Goal: Task Accomplishment & Management: Complete application form

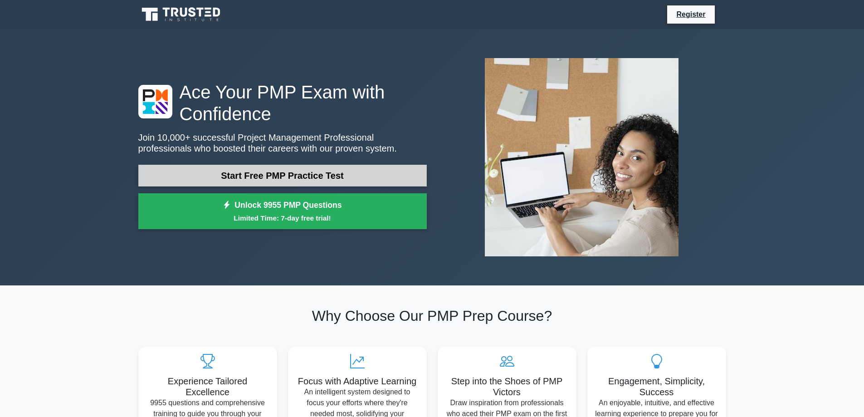
click at [313, 169] on link "Start Free PMP Practice Test" at bounding box center [282, 176] width 289 height 22
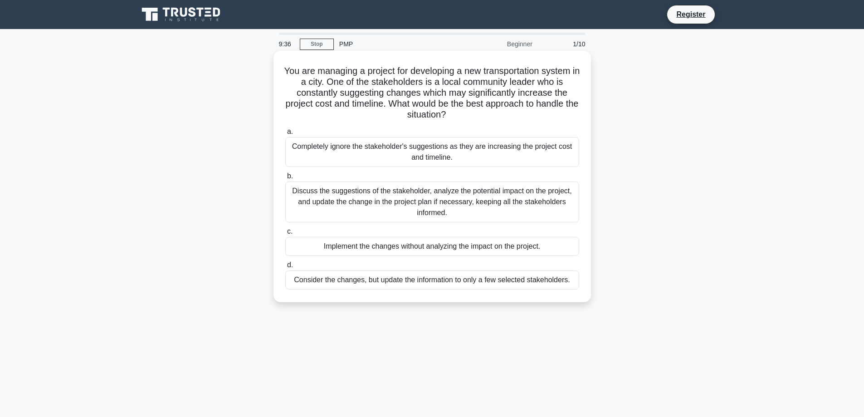
click at [429, 195] on div "Discuss the suggestions of the stakeholder, analyze the potential impact on the…" at bounding box center [432, 201] width 294 height 41
click at [285, 179] on input "b. Discuss the suggestions of the stakeholder, analyze the potential impact on …" at bounding box center [285, 176] width 0 height 6
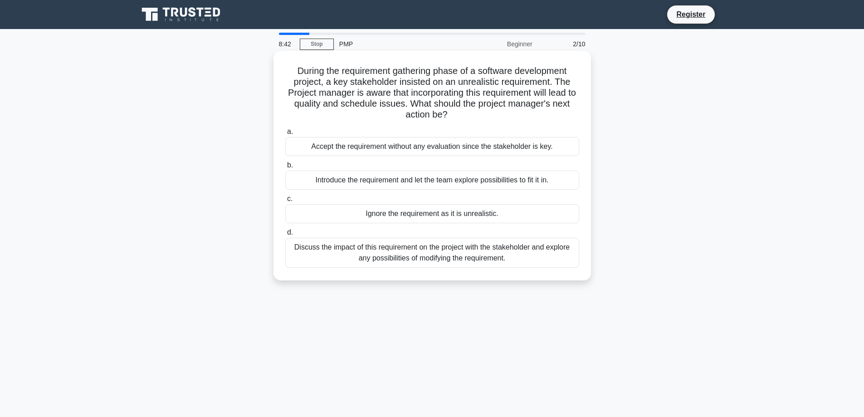
click at [401, 249] on div "Discuss the impact of this requirement on the project with the stakeholder and …" at bounding box center [432, 253] width 294 height 30
click at [285, 235] on input "d. Discuss the impact of this requirement on the project with the stakeholder a…" at bounding box center [285, 233] width 0 height 6
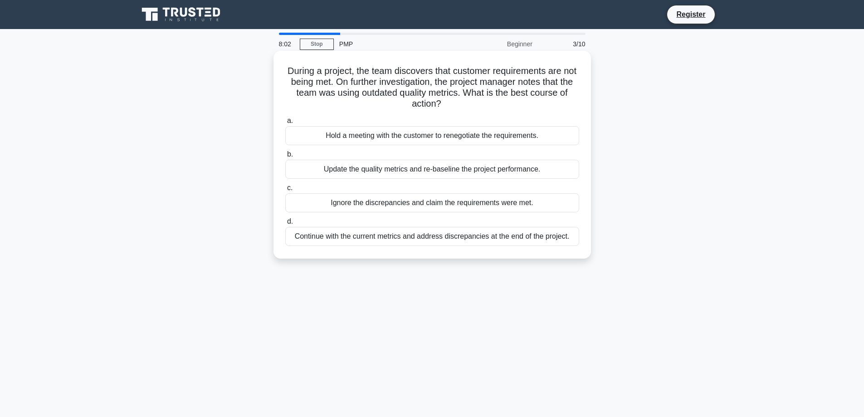
click at [397, 173] on div "Update the quality metrics and re-baseline the project performance." at bounding box center [432, 169] width 294 height 19
click at [285, 157] on input "b. Update the quality metrics and re-baseline the project performance." at bounding box center [285, 155] width 0 height 6
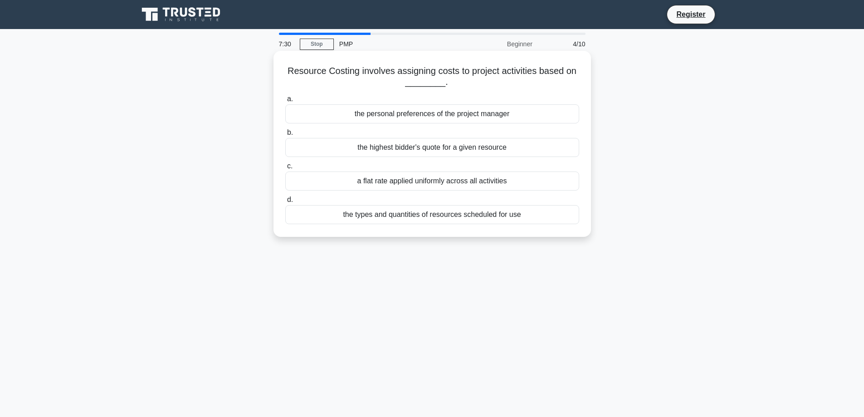
click at [431, 213] on div "the types and quantities of resources scheduled for use" at bounding box center [432, 214] width 294 height 19
click at [285, 203] on input "d. the types and quantities of resources scheduled for use" at bounding box center [285, 200] width 0 height 6
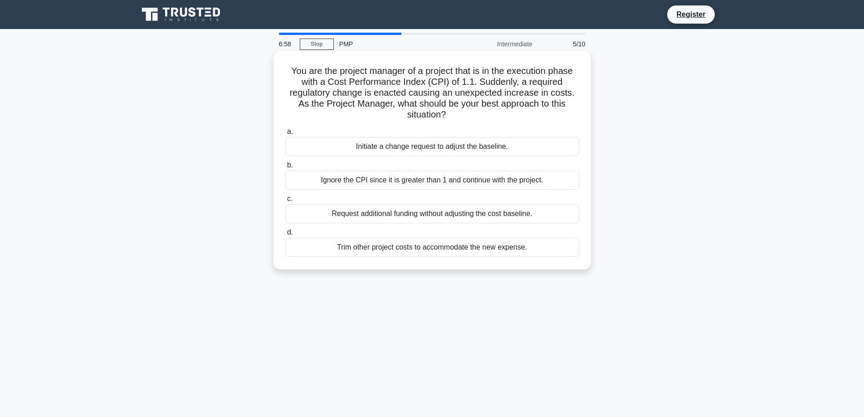
click at [449, 147] on div "Initiate a change request to adjust the baseline." at bounding box center [432, 146] width 294 height 19
click at [285, 135] on input "a. Initiate a change request to adjust the baseline." at bounding box center [285, 132] width 0 height 6
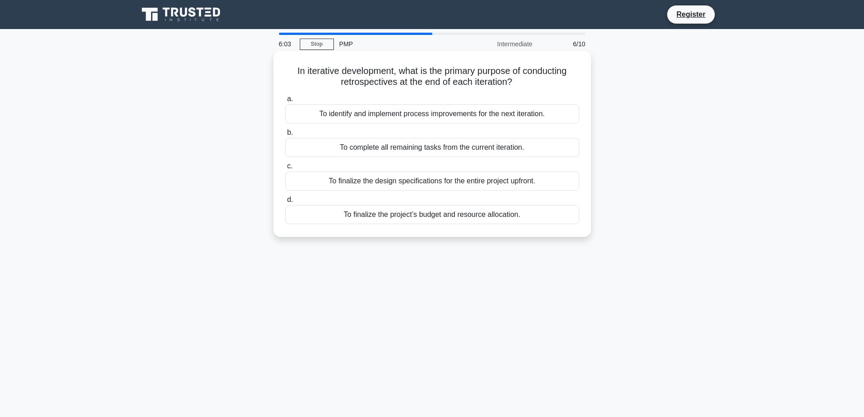
click at [416, 116] on div "To identify and implement process improvements for the next iteration." at bounding box center [432, 113] width 294 height 19
click at [285, 102] on input "a. To identify and implement process improvements for the next iteration." at bounding box center [285, 99] width 0 height 6
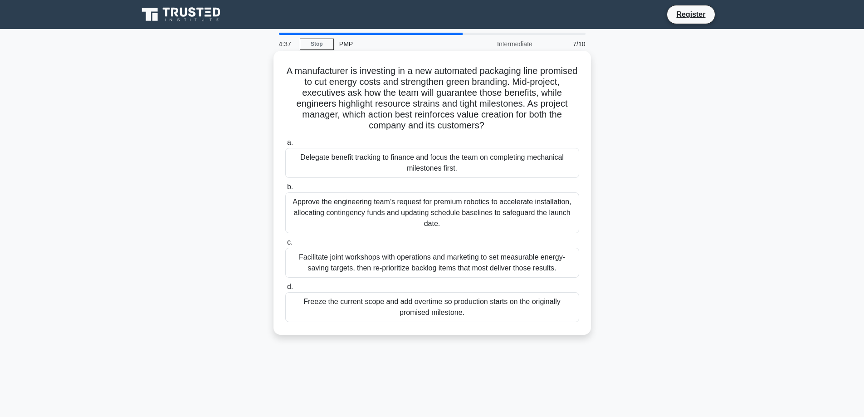
click at [345, 269] on div "Facilitate joint workshops with operations and marketing to set measurable ener…" at bounding box center [432, 263] width 294 height 30
click at [285, 245] on input "c. Facilitate joint workshops with operations and marketing to set measurable e…" at bounding box center [285, 243] width 0 height 6
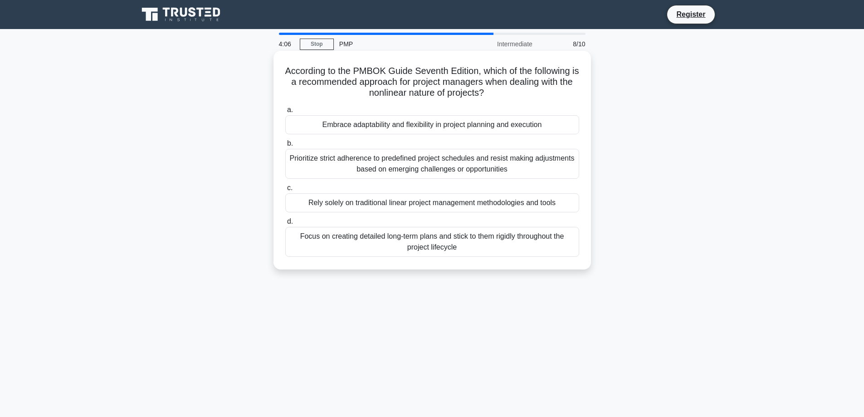
click at [388, 129] on div "Embrace adaptability and flexibility in project planning and execution" at bounding box center [432, 124] width 294 height 19
click at [285, 113] on input "a. Embrace adaptability and flexibility in project planning and execution" at bounding box center [285, 110] width 0 height 6
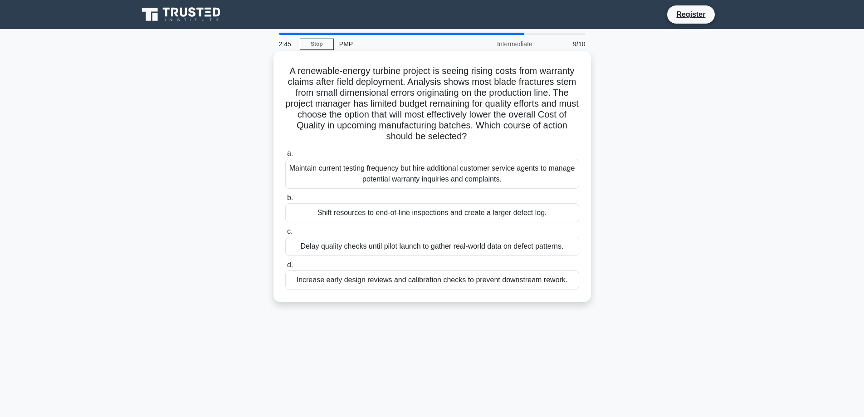
click at [425, 282] on div "Increase early design reviews and calibration checks to prevent downstream rewo…" at bounding box center [432, 279] width 294 height 19
click at [285, 268] on input "d. Increase early design reviews and calibration checks to prevent downstream r…" at bounding box center [285, 265] width 0 height 6
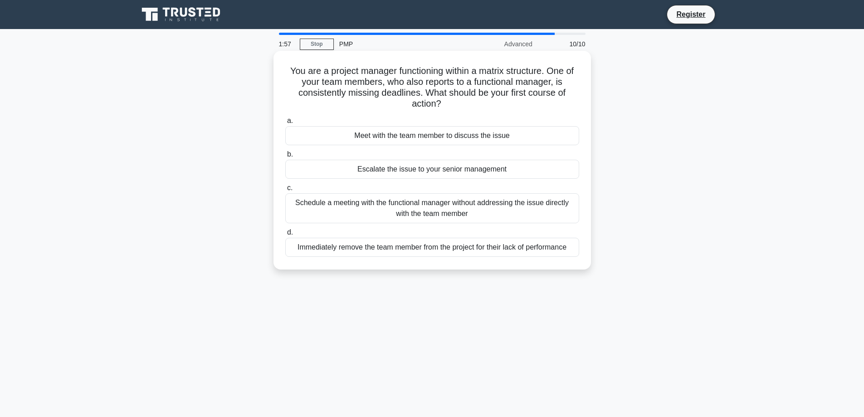
click at [392, 141] on div "Meet with the team member to discuss the issue" at bounding box center [432, 135] width 294 height 19
click at [285, 124] on input "a. Meet with the team member to discuss the issue" at bounding box center [285, 121] width 0 height 6
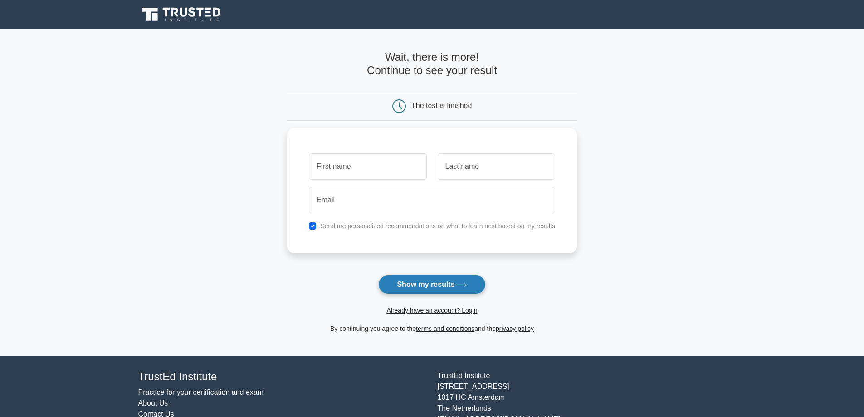
click at [421, 279] on button "Show my results" at bounding box center [431, 284] width 107 height 19
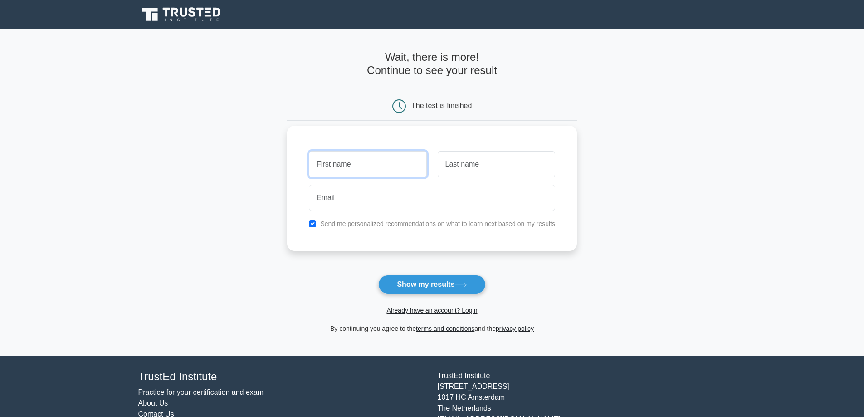
click at [392, 168] on input "text" at bounding box center [368, 164] width 118 height 26
type input "Prisca"
click at [477, 173] on input "text" at bounding box center [497, 164] width 118 height 26
type input "Diadhiou"
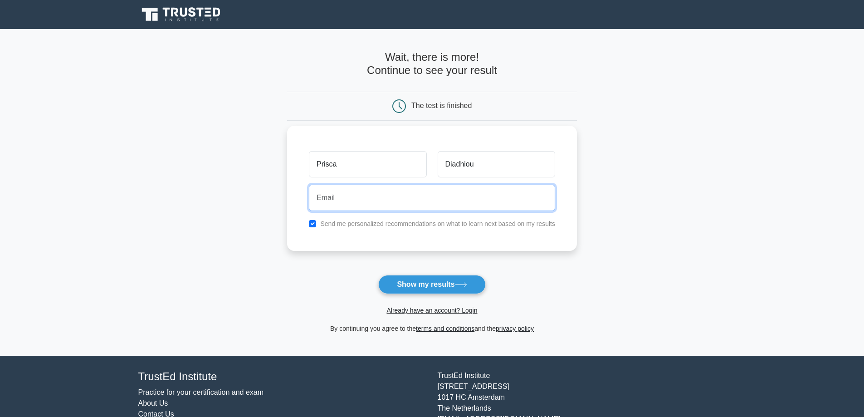
click at [453, 203] on input "email" at bounding box center [432, 198] width 246 height 26
type input "priscadiadhiou@yahoo.fr"
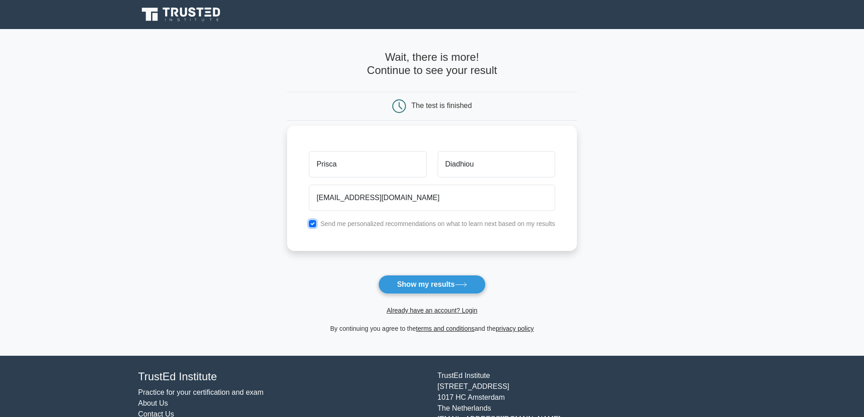
click at [316, 223] on input "checkbox" at bounding box center [312, 223] width 7 height 7
checkbox input "false"
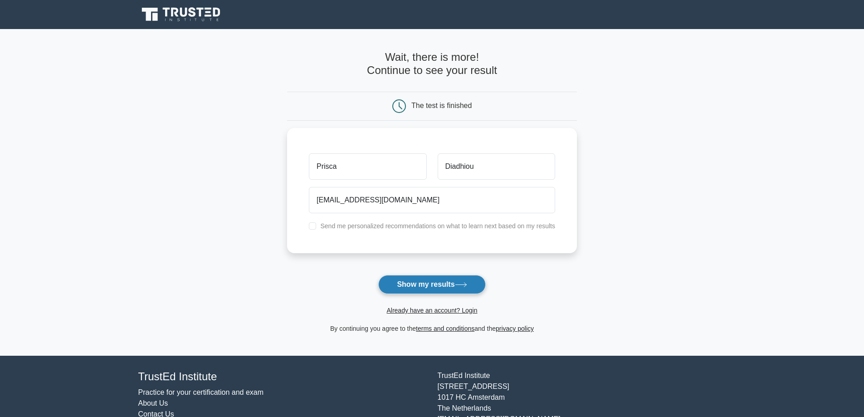
click at [413, 281] on button "Show my results" at bounding box center [431, 284] width 107 height 19
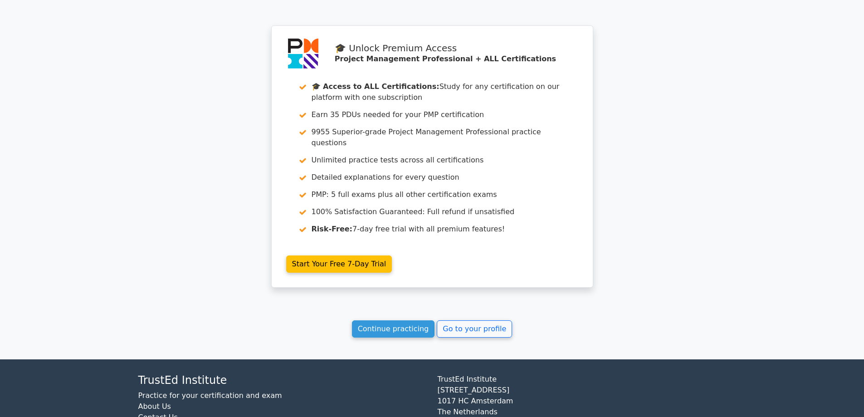
scroll to position [1633, 0]
